Goal: Task Accomplishment & Management: Use online tool/utility

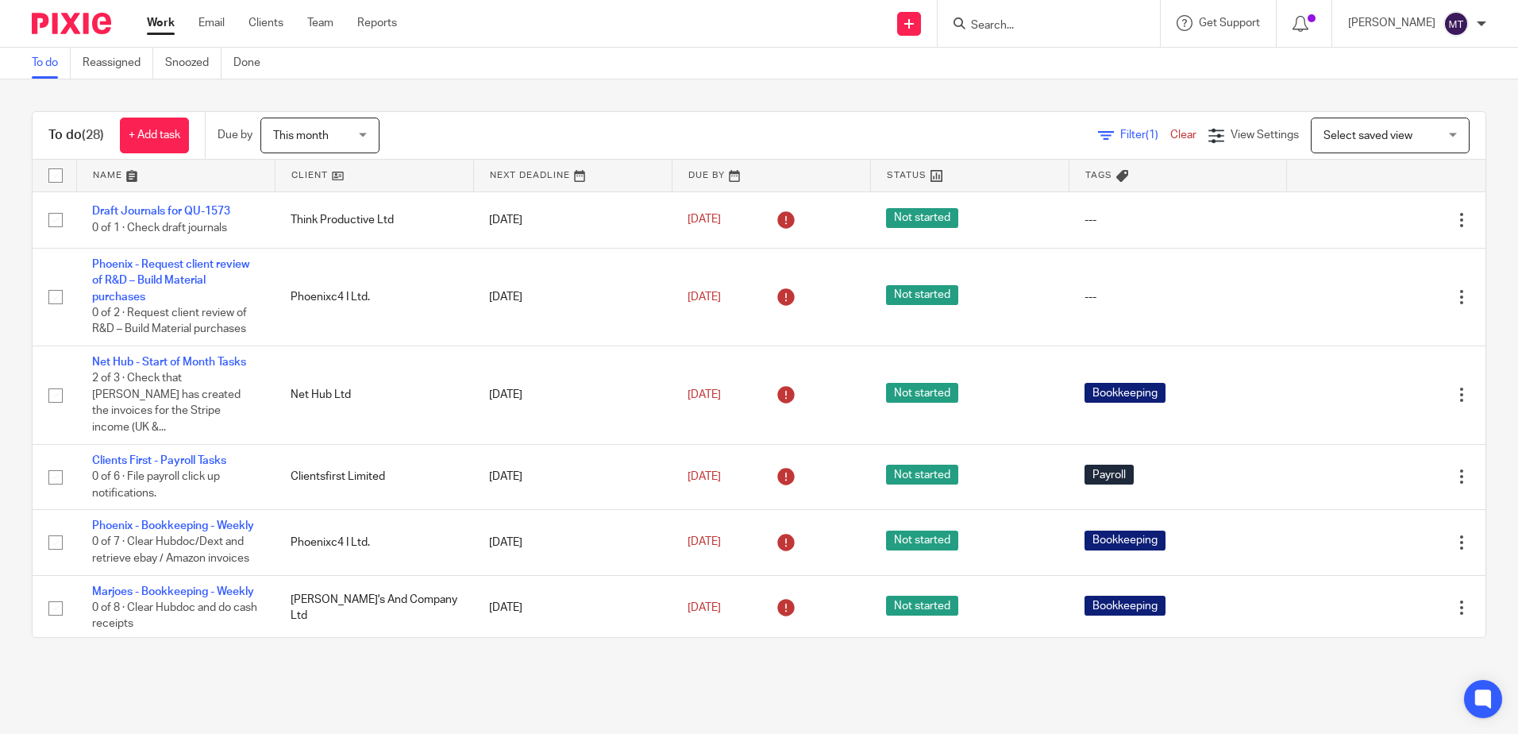
click at [298, 175] on link at bounding box center [374, 176] width 198 height 32
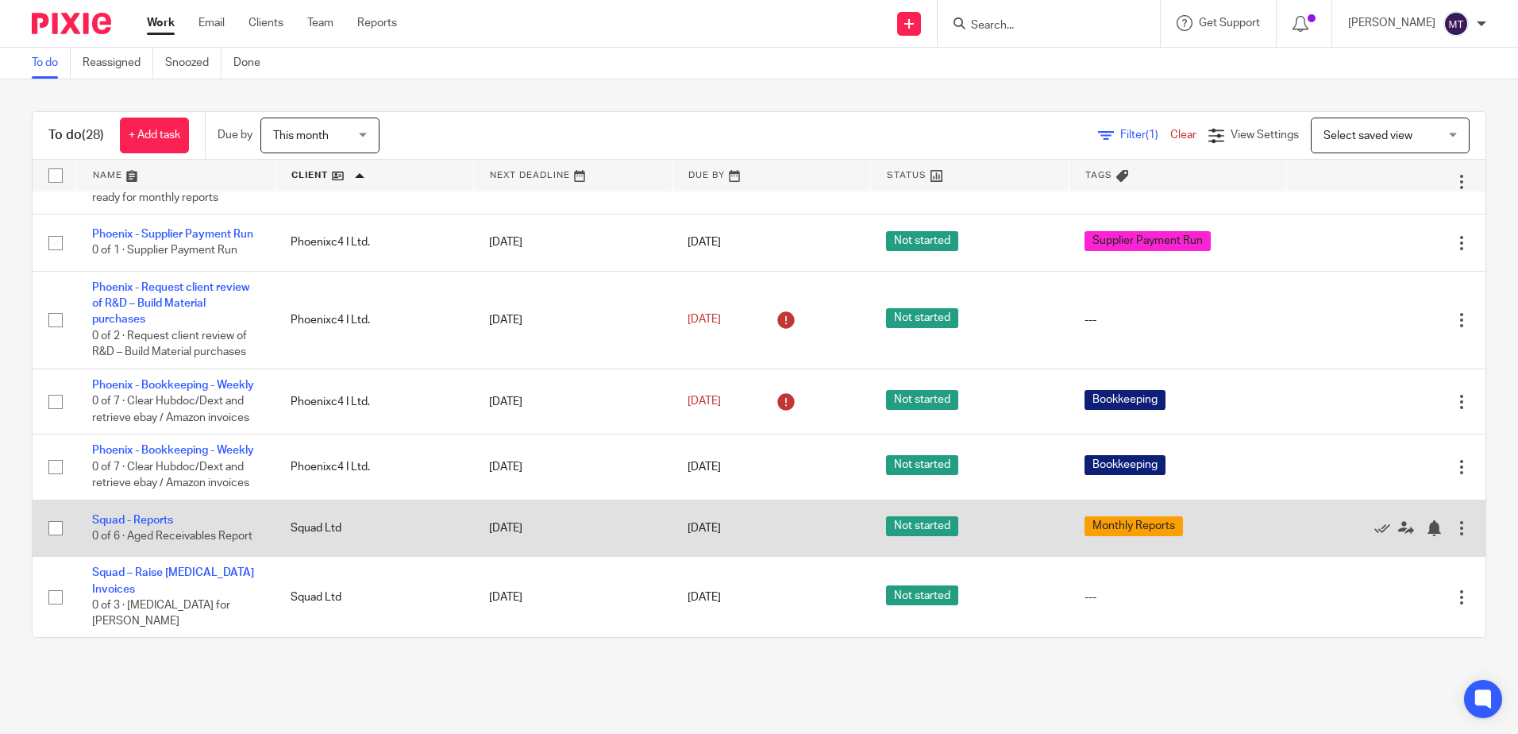
scroll to position [1191, 0]
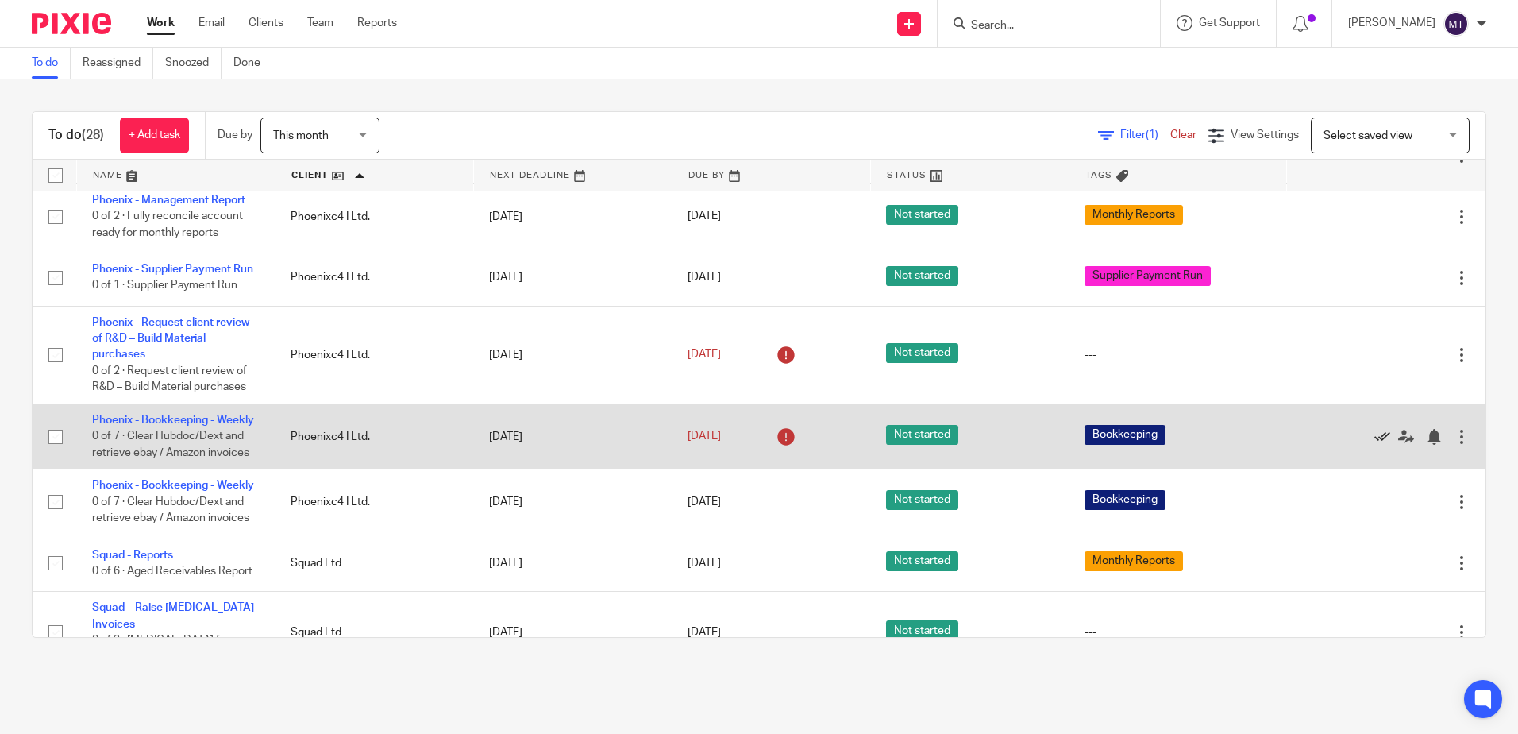
click at [1374, 445] on icon at bounding box center [1382, 437] width 16 height 16
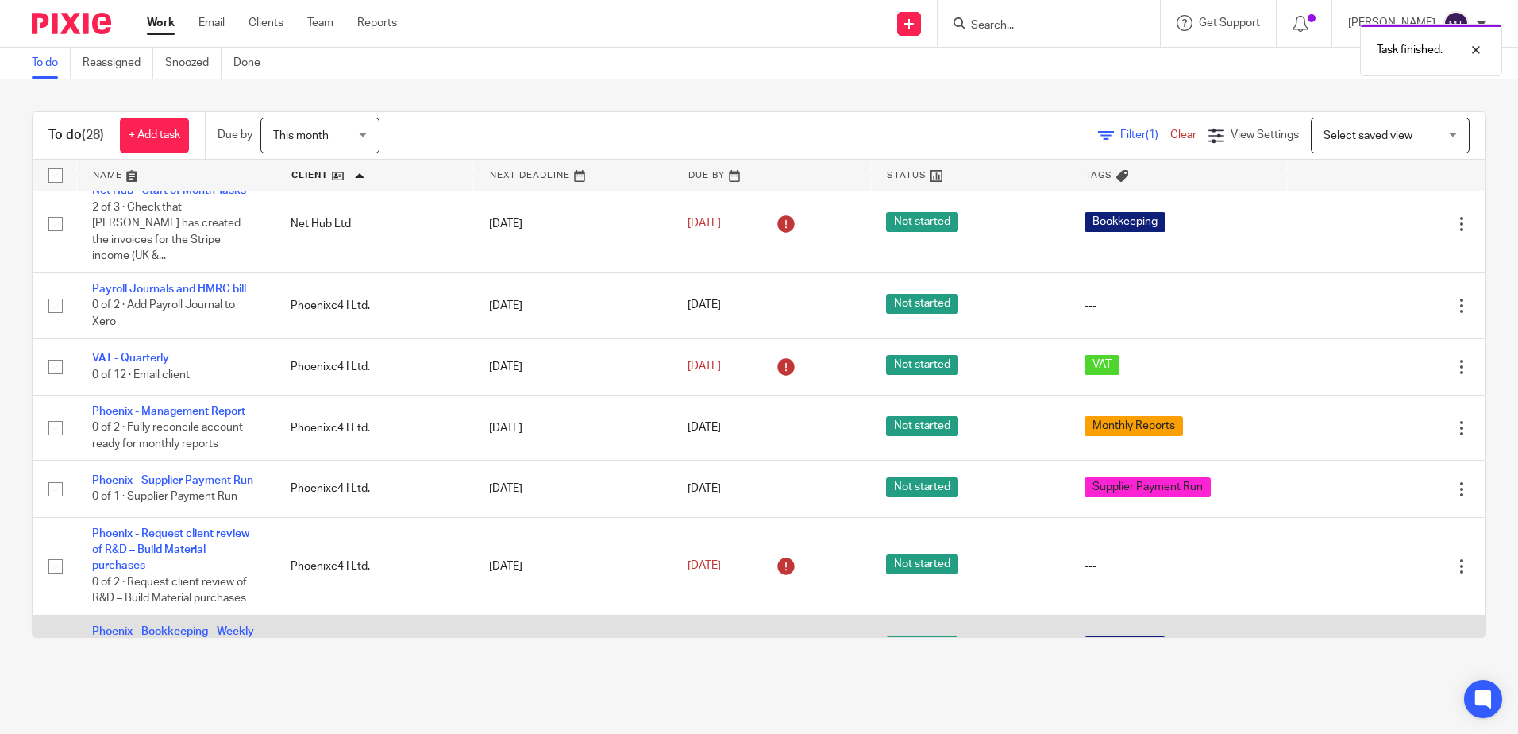
scroll to position [953, 0]
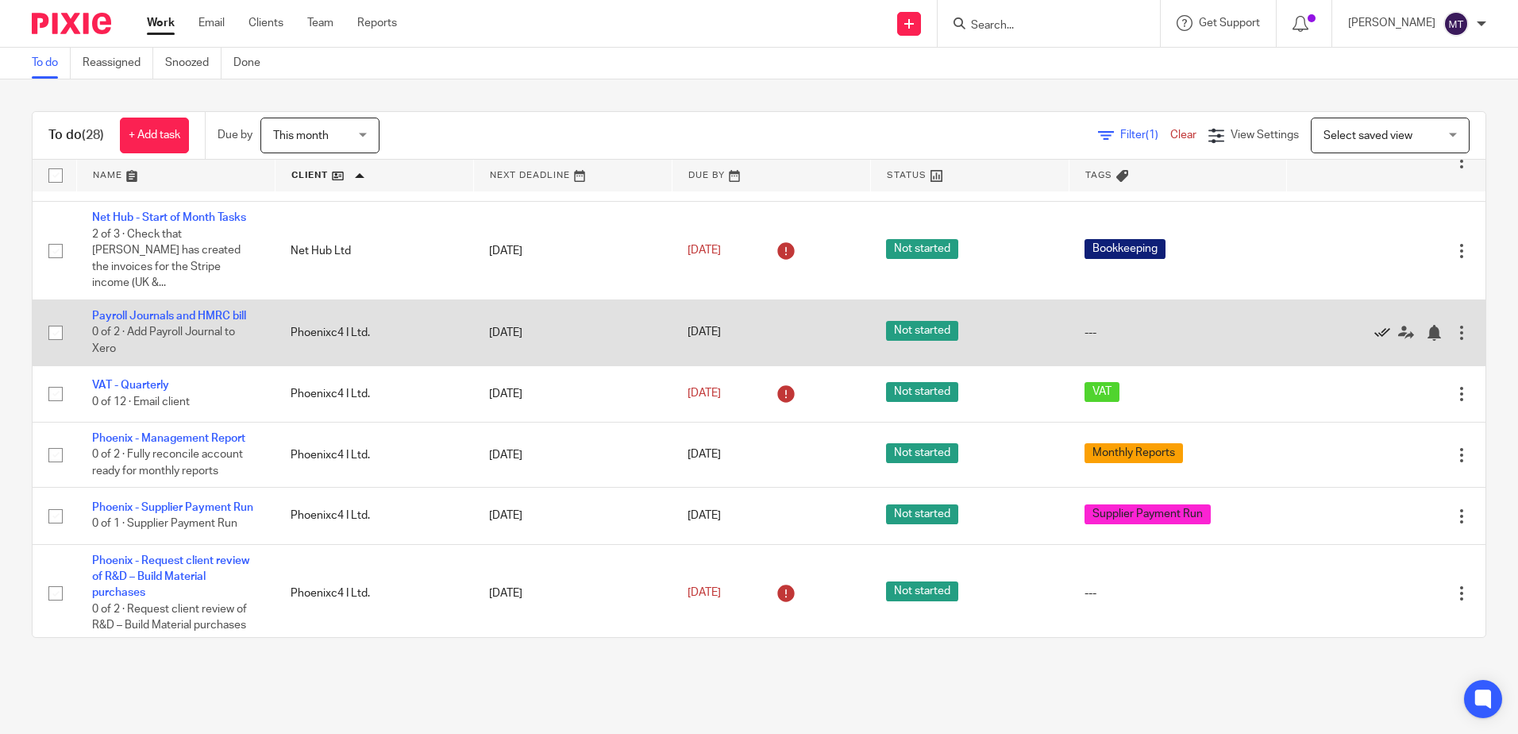
click at [1374, 341] on icon at bounding box center [1382, 333] width 16 height 16
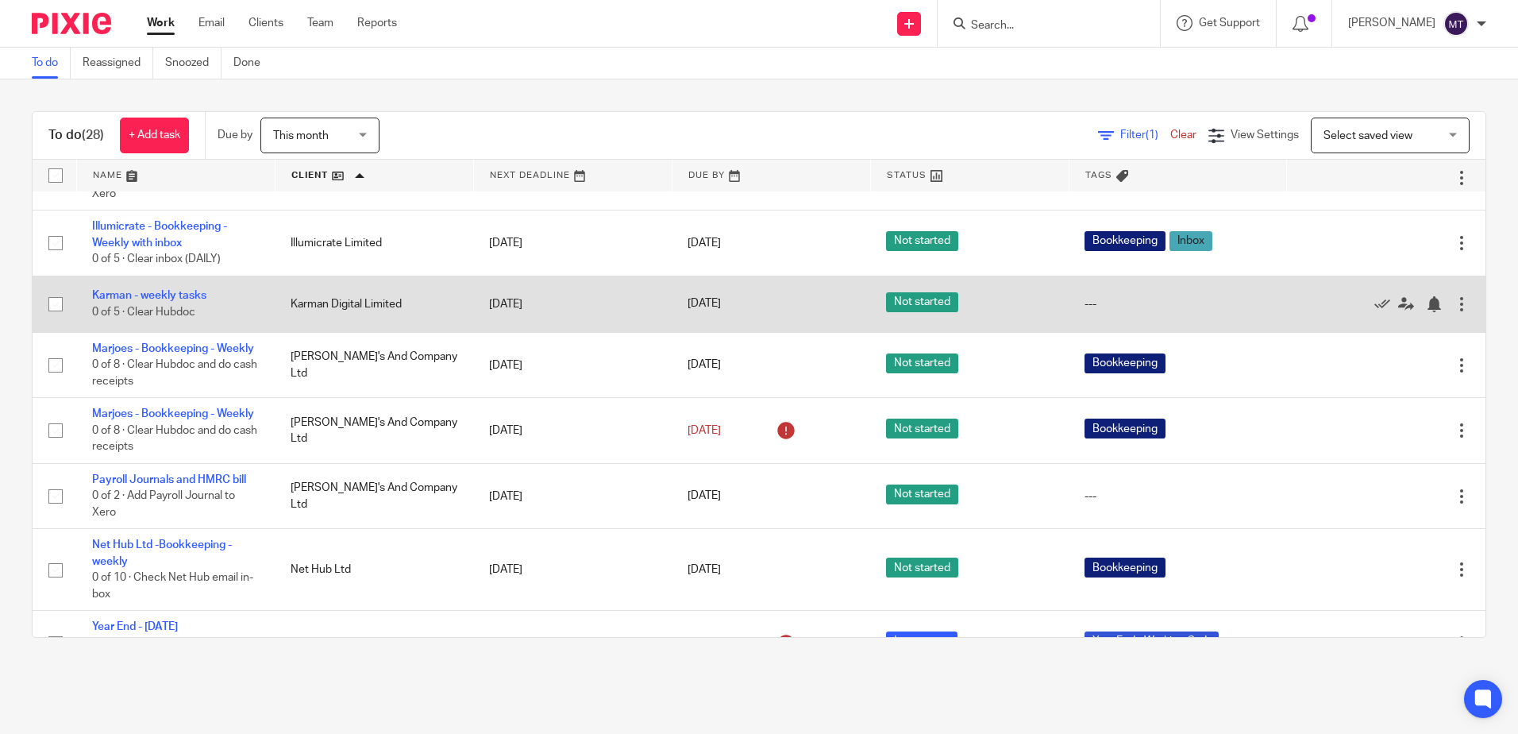
scroll to position [0, 0]
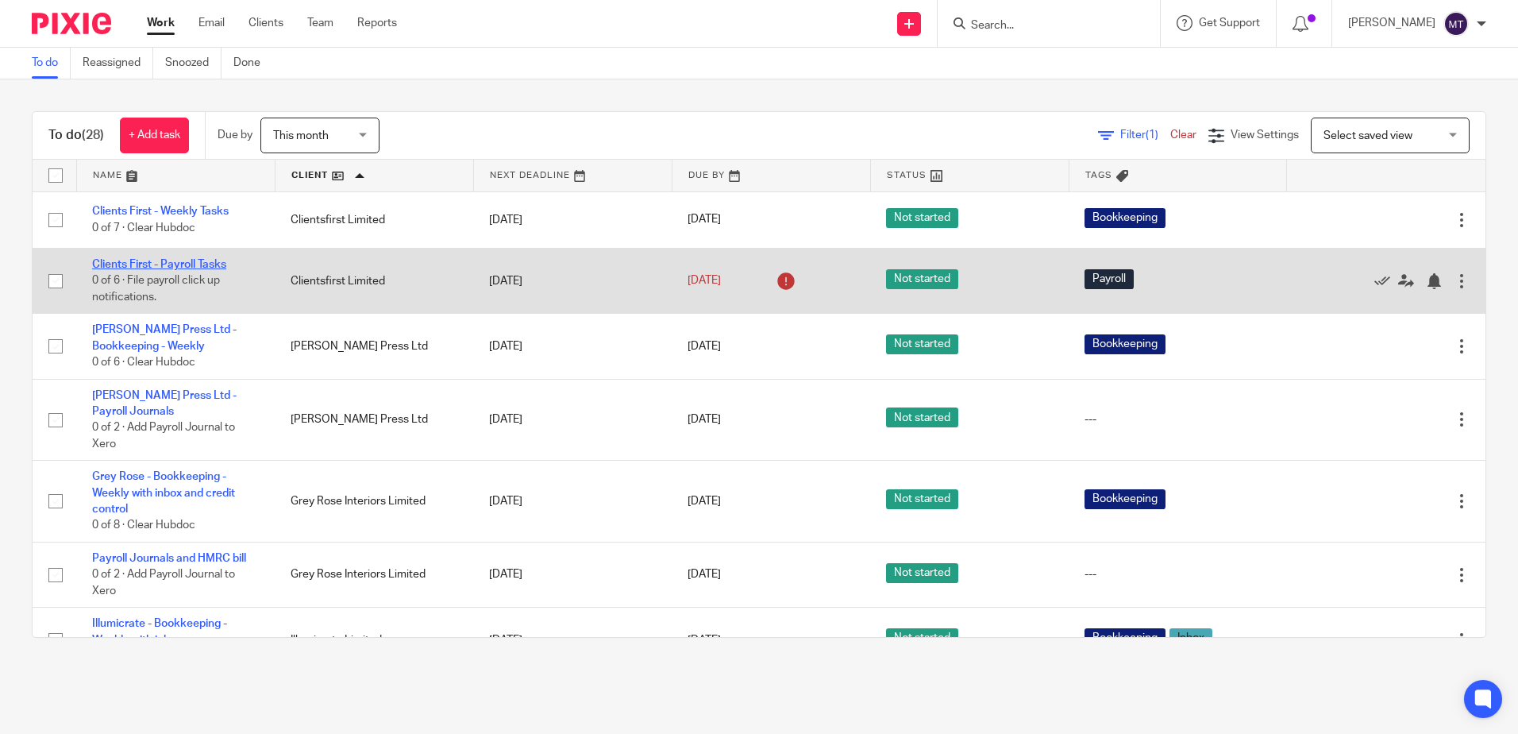
click at [153, 262] on link "Clients First - Payroll Tasks" at bounding box center [159, 264] width 134 height 11
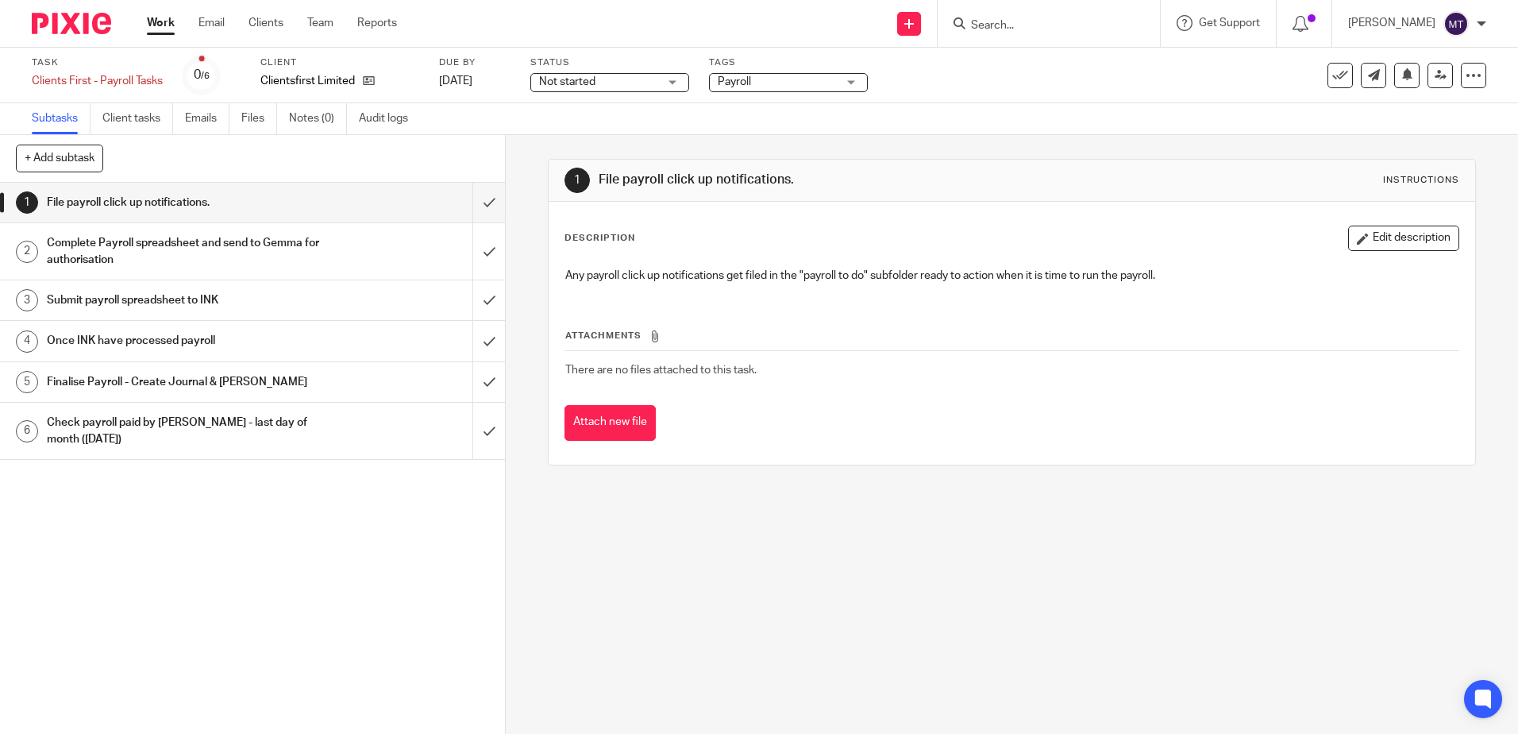
click at [157, 23] on link "Work" at bounding box center [161, 23] width 28 height 16
